Goal: Task Accomplishment & Management: Use online tool/utility

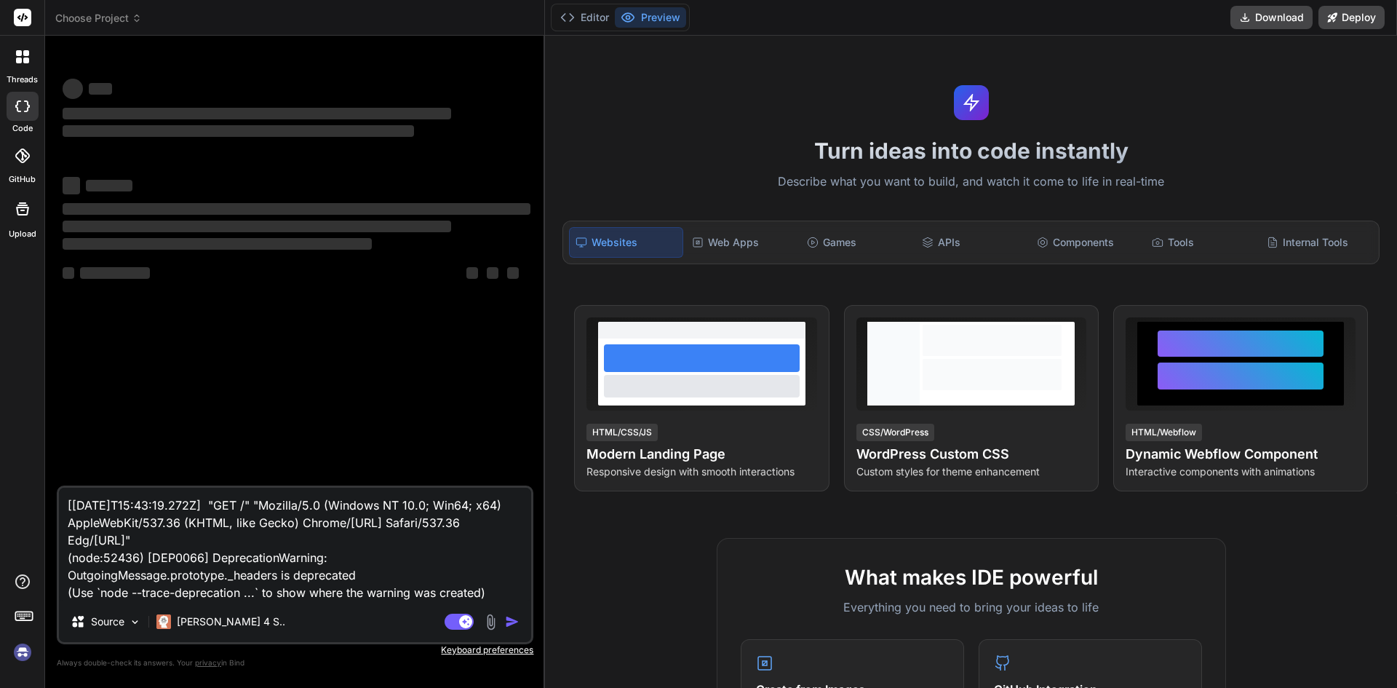
click at [373, 588] on textarea "[[DATE]T15:43:19.272Z] "GET /" "Mozilla/5.0 (Windows NT 10.0; Win64; x64) Apple…" at bounding box center [295, 543] width 472 height 113
type textarea "x"
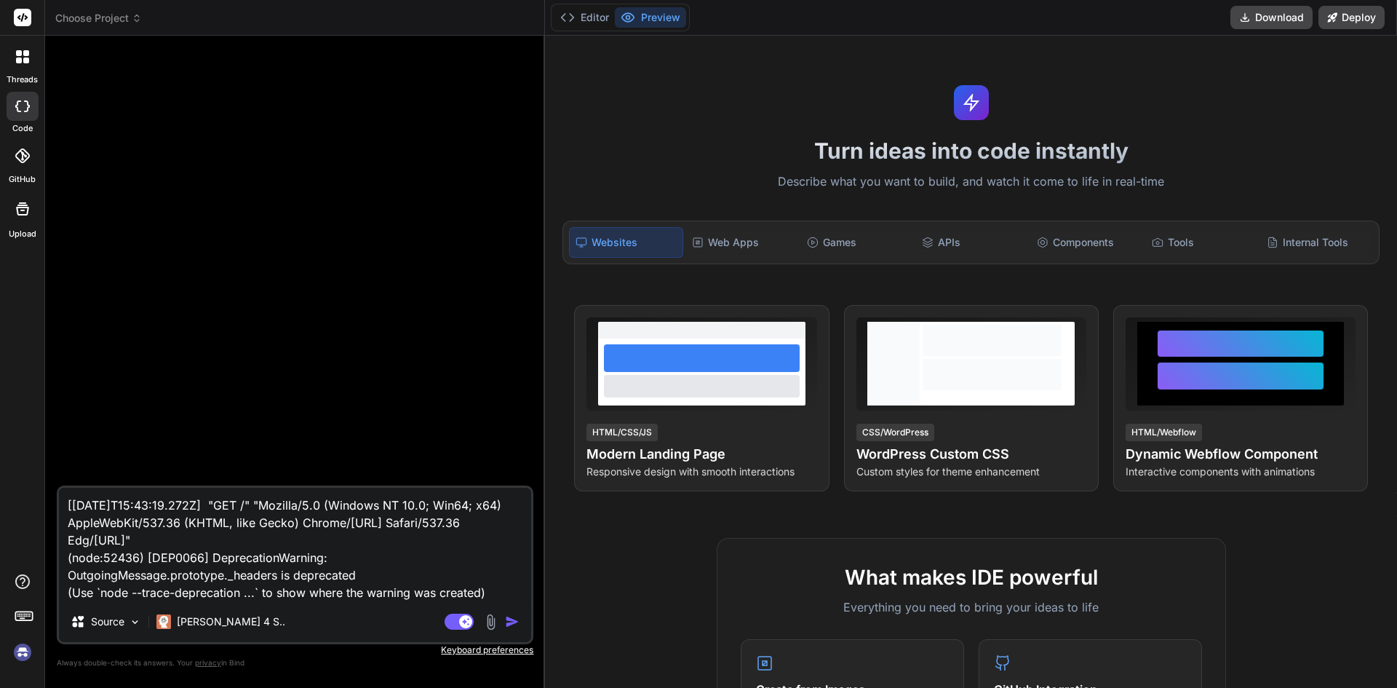
drag, startPoint x: 490, startPoint y: 590, endPoint x: 498, endPoint y: 599, distance: 11.4
click at [498, 599] on textarea "[[DATE]T15:43:19.272Z] "GET /" "Mozilla/5.0 (Windows NT 10.0; Win64; x64) Apple…" at bounding box center [295, 543] width 472 height 113
drag, startPoint x: 495, startPoint y: 595, endPoint x: 57, endPoint y: 461, distance: 458.2
click at [57, 461] on div "[[DATE]T15:43:19.272Z] "GET /" "Mozilla/5.0 (Windows NT 10.0; Win64; x64) Apple…" at bounding box center [295, 367] width 477 height 640
type textarea "x"
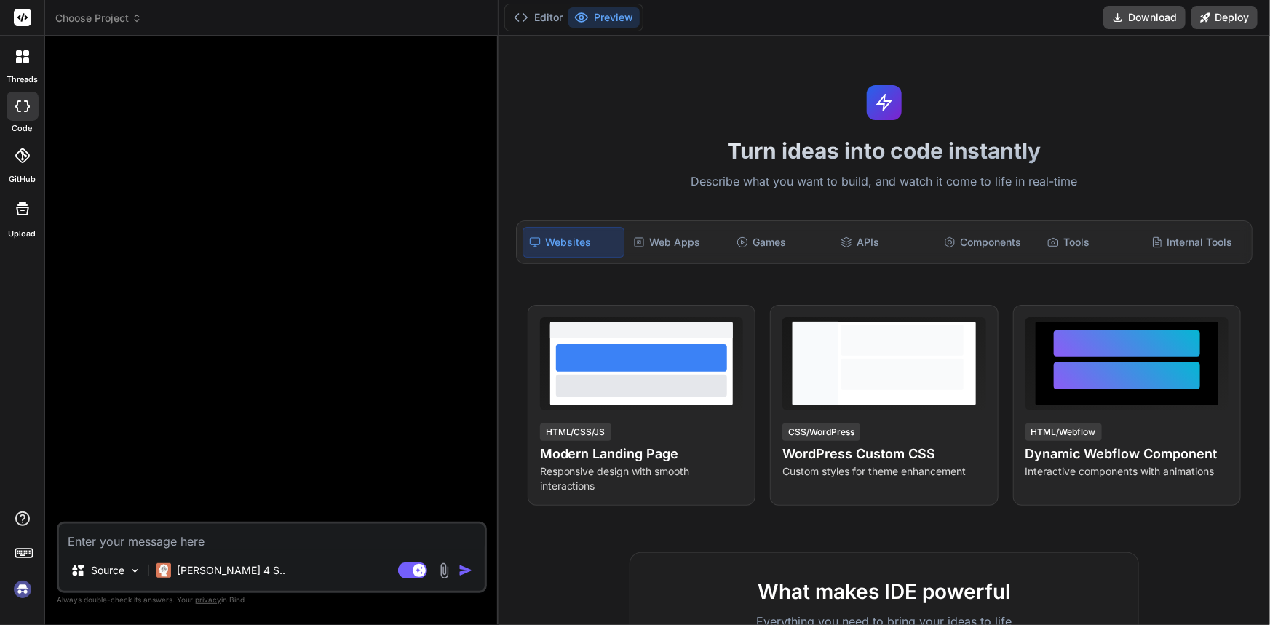
type textarea "x"
